Goal: Find specific fact: Find specific fact

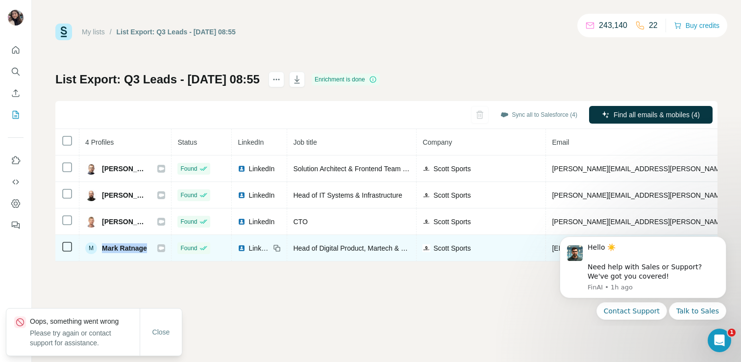
drag, startPoint x: 150, startPoint y: 249, endPoint x: 102, endPoint y: 249, distance: 47.6
click at [102, 249] on div "M [PERSON_NAME]" at bounding box center [125, 248] width 80 height 12
copy span "Mark Ratnage"
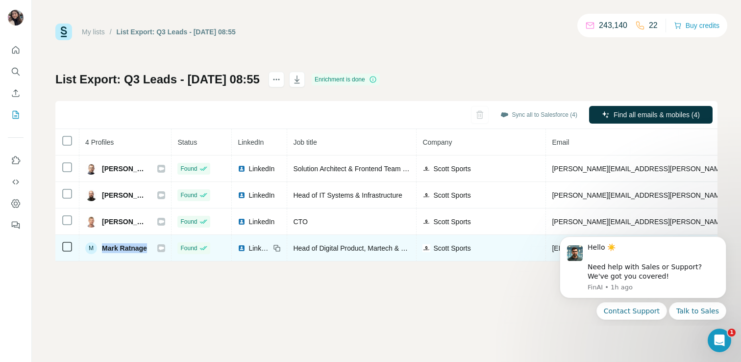
click at [330, 245] on span "Head of Digital Product, Martech & Web Analytics" at bounding box center [368, 248] width 151 height 8
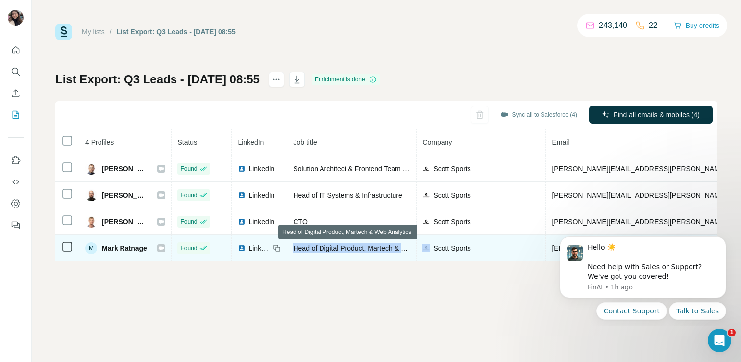
copy span "Head of Digital Product, Martech & Web Analytics"
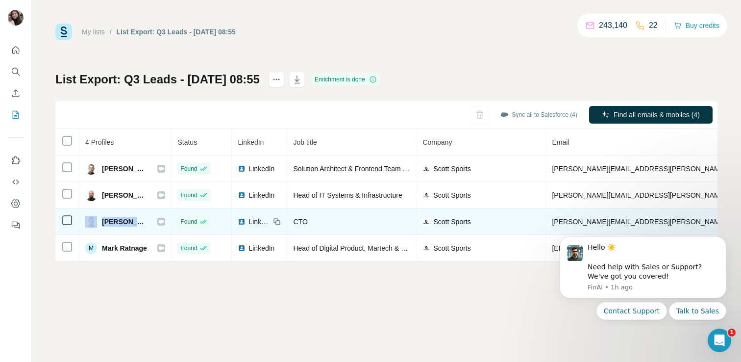
drag, startPoint x: 141, startPoint y: 227, endPoint x: 98, endPoint y: 223, distance: 43.3
click at [98, 223] on td "[PERSON_NAME]" at bounding box center [125, 221] width 92 height 26
copy div "[PERSON_NAME]"
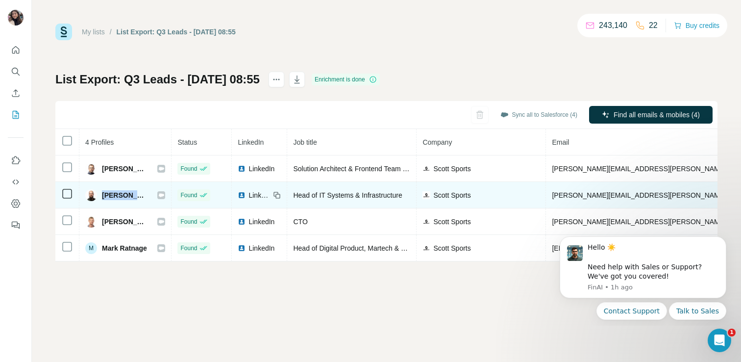
drag, startPoint x: 145, startPoint y: 196, endPoint x: 100, endPoint y: 195, distance: 45.6
click at [100, 195] on div "[PERSON_NAME]" at bounding box center [125, 195] width 80 height 12
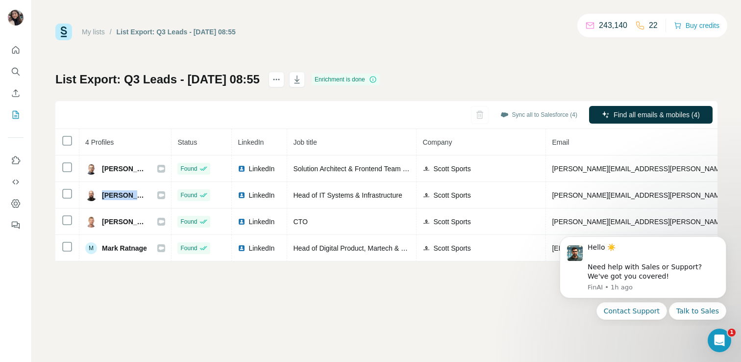
copy span "[PERSON_NAME]"
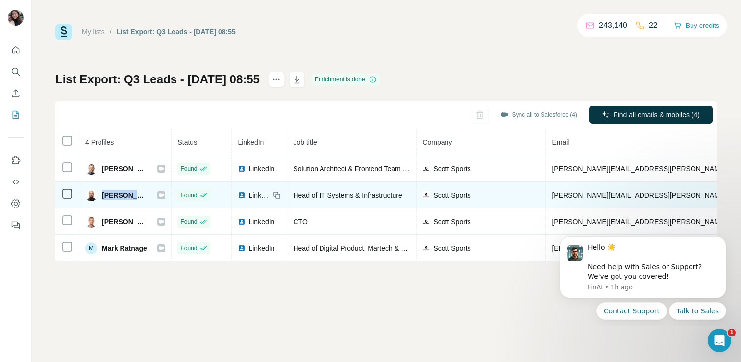
click at [333, 194] on span "Head of IT Systems & Infrastructure" at bounding box center [347, 195] width 109 height 8
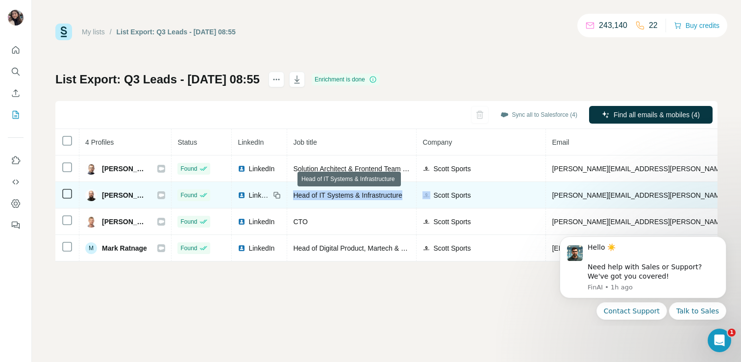
copy span "Head of IT Systems & Infrastructure"
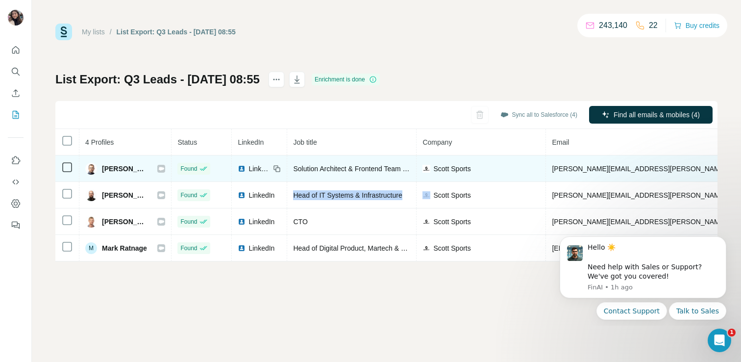
click at [129, 167] on span "[PERSON_NAME]" at bounding box center [125, 169] width 46 height 10
copy div "[PERSON_NAME]"
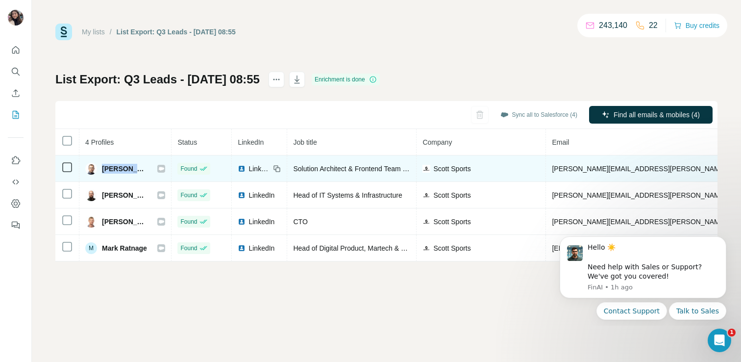
click at [322, 165] on span "Solution Architect & Frontend Team Lead" at bounding box center [355, 169] width 125 height 8
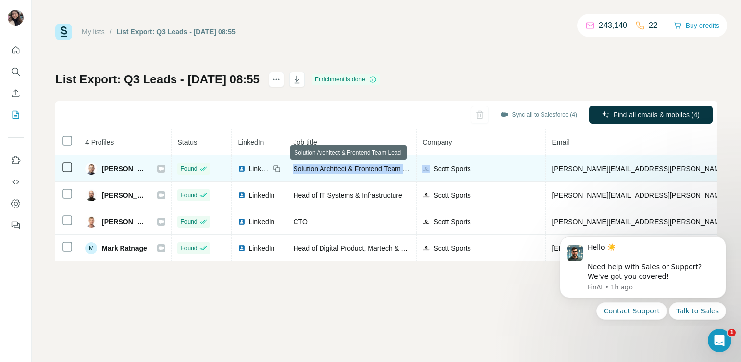
copy span "Solution Architect & Frontend Team Lead"
